Goal: Task Accomplishment & Management: Use online tool/utility

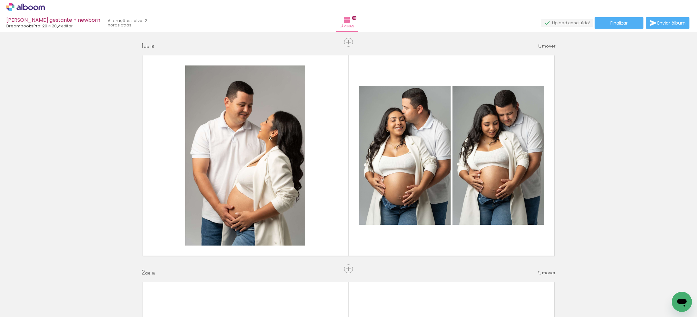
scroll to position [0, 1157]
